Goal: Information Seeking & Learning: Understand process/instructions

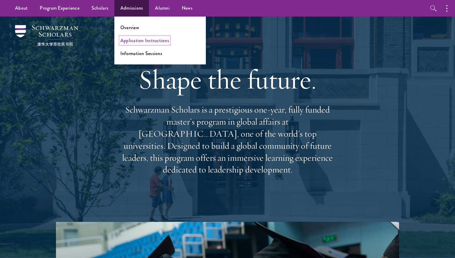
click at [125, 41] on link "Application Instructions" at bounding box center [144, 40] width 49 height 7
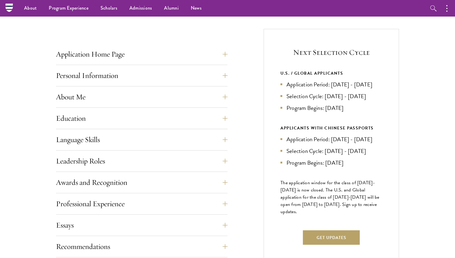
scroll to position [209, 0]
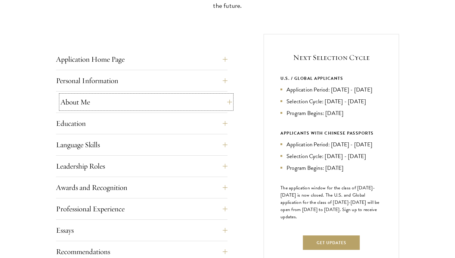
click at [227, 100] on button "About Me" at bounding box center [145, 102] width 171 height 14
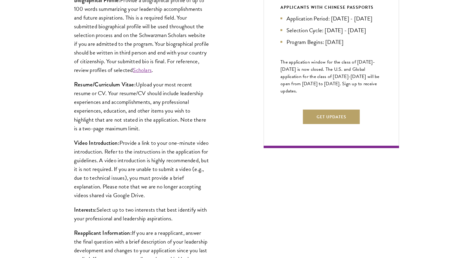
scroll to position [338, 0]
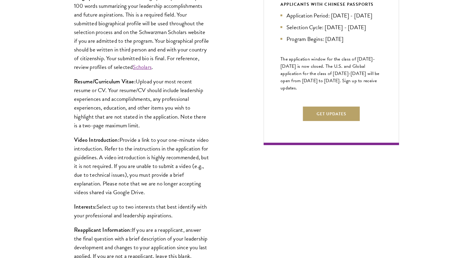
drag, startPoint x: 74, startPoint y: 80, endPoint x: 146, endPoint y: 125, distance: 85.4
click at [146, 125] on p "Resume/Curriculum Vitae: Upload your most recent resume or CV. Your resume/CV s…" at bounding box center [141, 103] width 135 height 52
copy p "Resume/Curriculum Vitae: Upload your most recent resume or CV. Your resume/CV s…"
